Goal: Information Seeking & Learning: Learn about a topic

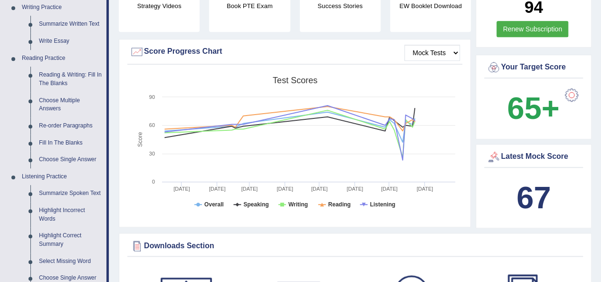
scroll to position [236, 0]
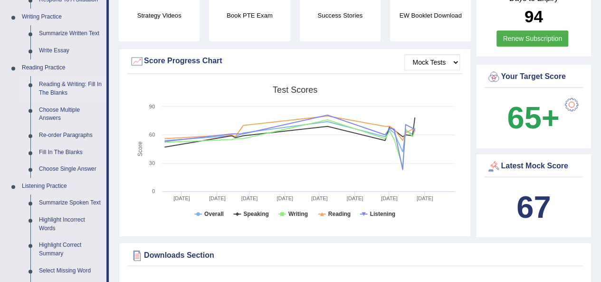
click at [53, 85] on link "Reading & Writing: Fill In The Blanks" at bounding box center [71, 88] width 72 height 25
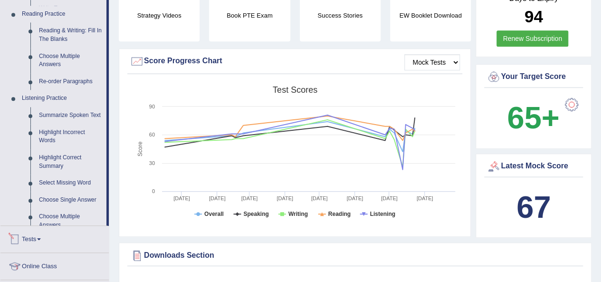
scroll to position [578, 0]
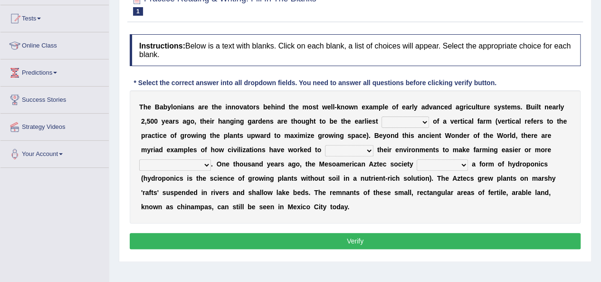
scroll to position [113, 0]
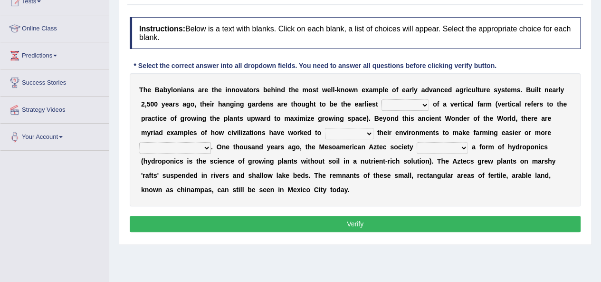
click at [426, 101] on select "prototype failure discredit protocol" at bounding box center [404, 104] width 47 height 11
select select "protocol"
click at [381, 99] on select "prototype failure discredit protocol" at bounding box center [404, 104] width 47 height 11
click at [361, 132] on select "manipulate escape respect disarrange" at bounding box center [349, 133] width 48 height 11
select select "escape"
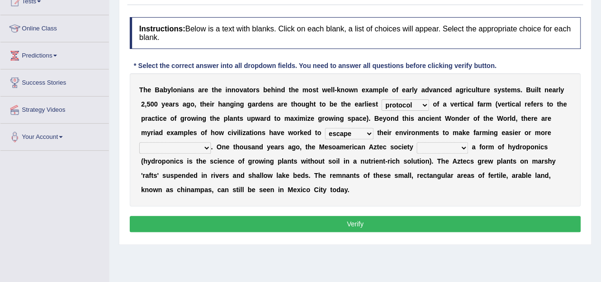
click at [325, 128] on select "manipulate escape respect disarrange" at bounding box center [349, 133] width 48 height 11
click at [192, 148] on select "productive constructive connective counterproductive" at bounding box center [175, 147] width 72 height 11
select select "constructive"
click at [139, 142] on select "productive constructive connective counterproductive" at bounding box center [175, 147] width 72 height 11
click at [426, 144] on select "domineered volunteered pioneered engineered" at bounding box center [441, 147] width 51 height 11
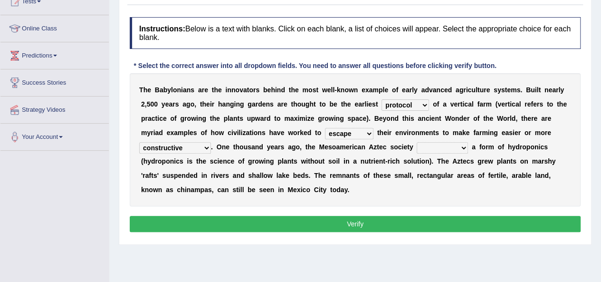
select select "domineered"
click at [416, 142] on select "domineered volunteered pioneered engineered" at bounding box center [441, 147] width 51 height 11
click at [357, 224] on button "Verify" at bounding box center [355, 224] width 451 height 16
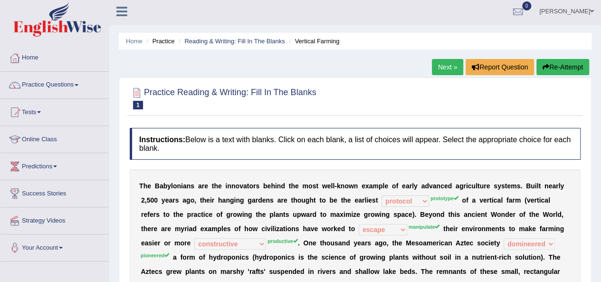
scroll to position [0, 0]
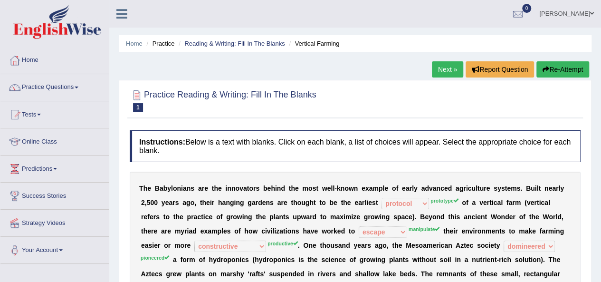
click at [452, 75] on link "Next »" at bounding box center [447, 69] width 31 height 16
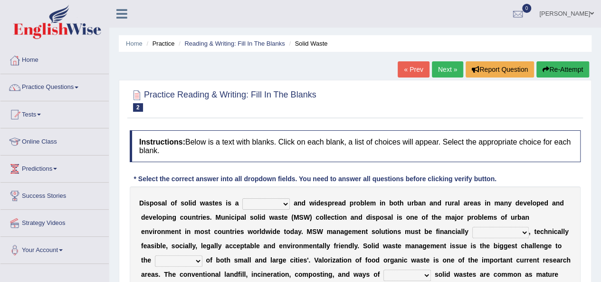
click at [267, 203] on select "slanting stinging stalling shafting" at bounding box center [265, 203] width 47 height 11
select select "slanting"
click at [242, 198] on select "slanting stinging stalling shafting" at bounding box center [265, 203] width 47 height 11
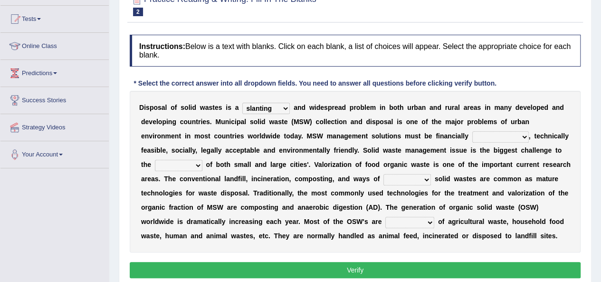
scroll to position [97, 0]
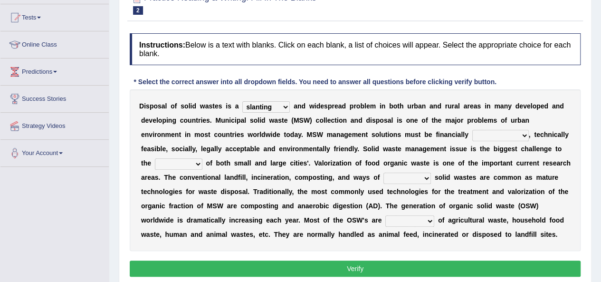
click at [507, 133] on select "unattainable sustainable objectionable treasonable" at bounding box center [500, 135] width 57 height 11
select select "sustainable"
click at [472, 130] on select "unattainable sustainable objectionable treasonable" at bounding box center [500, 135] width 57 height 11
click at [184, 162] on select "plants culture authorities history" at bounding box center [178, 163] width 47 height 11
select select "plants"
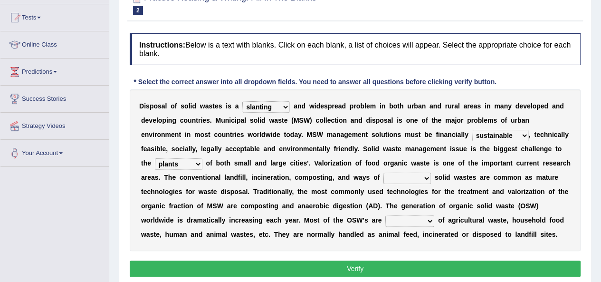
click at [155, 158] on select "plants culture authorities history" at bounding box center [178, 163] width 47 height 11
click at [424, 178] on select "reserving preserving deserving handling" at bounding box center [406, 177] width 47 height 11
select select "preserving"
click at [383, 172] on select "reserving preserving deserving handling" at bounding box center [406, 177] width 47 height 11
click at [426, 217] on select "composed disposed composing disposing" at bounding box center [409, 220] width 49 height 11
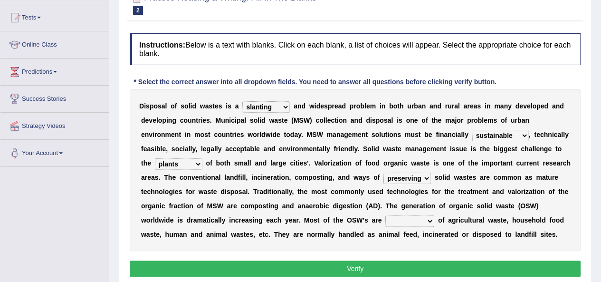
select select "disposed"
click at [385, 215] on select "composed disposed composing disposing" at bounding box center [409, 220] width 49 height 11
click at [415, 260] on button "Verify" at bounding box center [355, 268] width 451 height 16
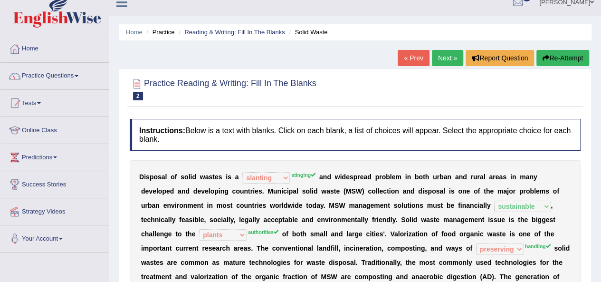
scroll to position [0, 0]
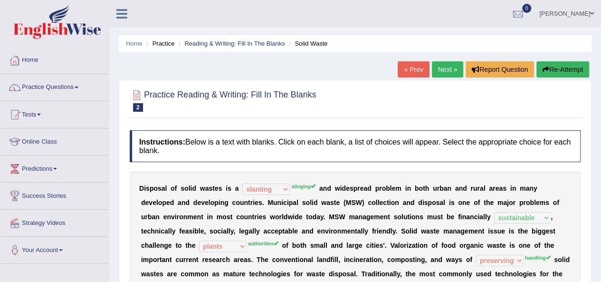
click at [456, 65] on link "Next »" at bounding box center [447, 69] width 31 height 16
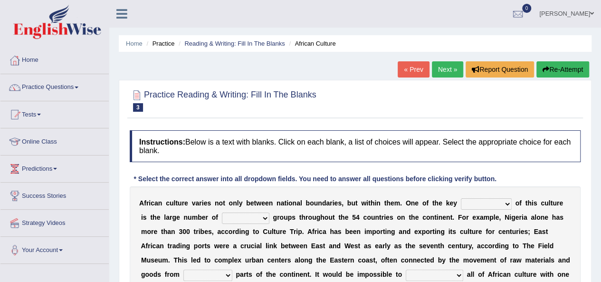
select select "features"
click at [461, 198] on select "conjectures features issues doubts" at bounding box center [486, 203] width 51 height 11
click at [247, 217] on select "ethic ethnic eugenic epic" at bounding box center [245, 217] width 47 height 11
select select "ethnic"
click at [222, 212] on select "ethic ethnic eugenic epic" at bounding box center [245, 217] width 47 height 11
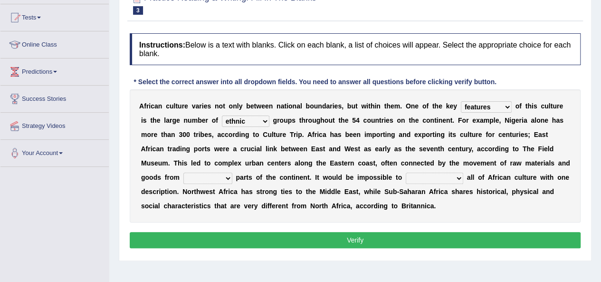
scroll to position [100, 0]
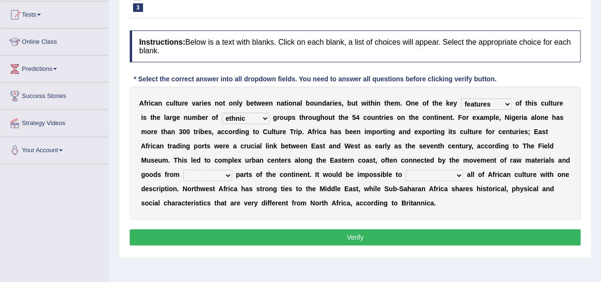
click at [221, 178] on select "forelocked interlocked unlocked landlocked" at bounding box center [207, 175] width 49 height 11
select select "unlocked"
click at [183, 170] on select "forelocked interlocked unlocked landlocked" at bounding box center [207, 175] width 49 height 11
click at [439, 175] on select "characterize conceptualize symbolize synthesize" at bounding box center [434, 175] width 57 height 11
select select "characterize"
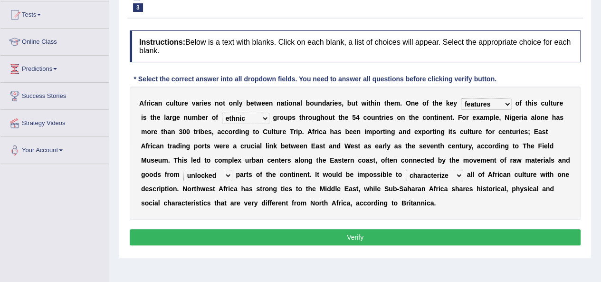
click at [406, 170] on select "characterize conceptualize symbolize synthesize" at bounding box center [434, 175] width 57 height 11
click at [412, 232] on button "Verify" at bounding box center [355, 237] width 451 height 16
